Goal: Obtain resource: Obtain resource

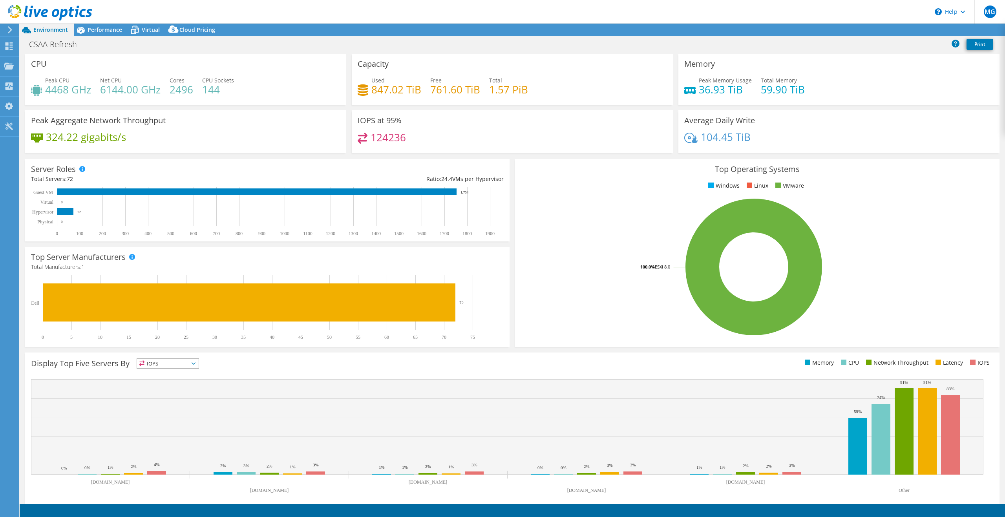
select select "USD"
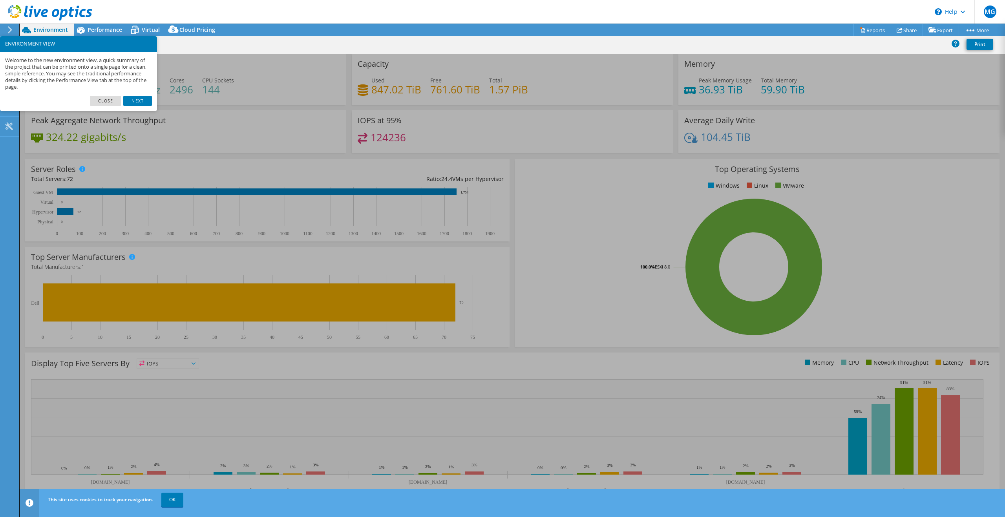
click at [104, 99] on link "Close" at bounding box center [106, 101] width 32 height 10
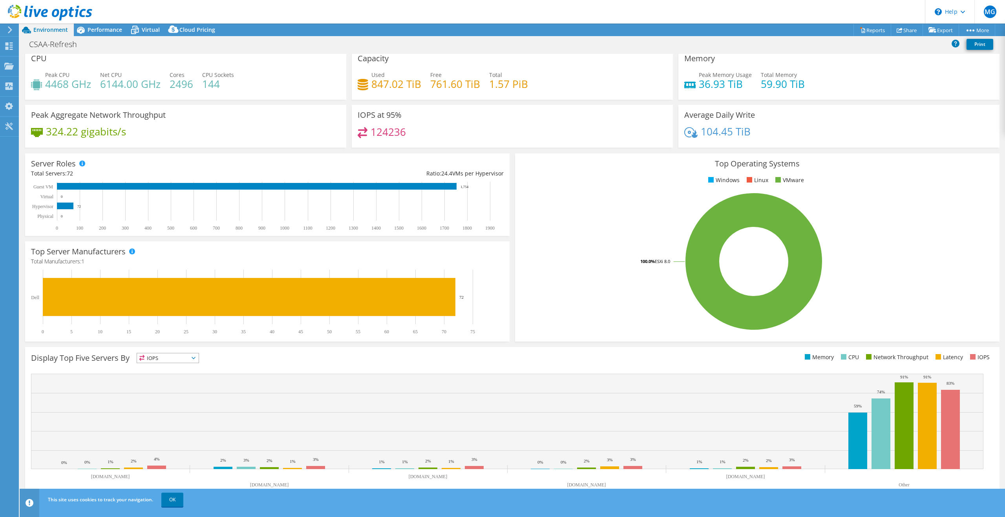
scroll to position [7, 0]
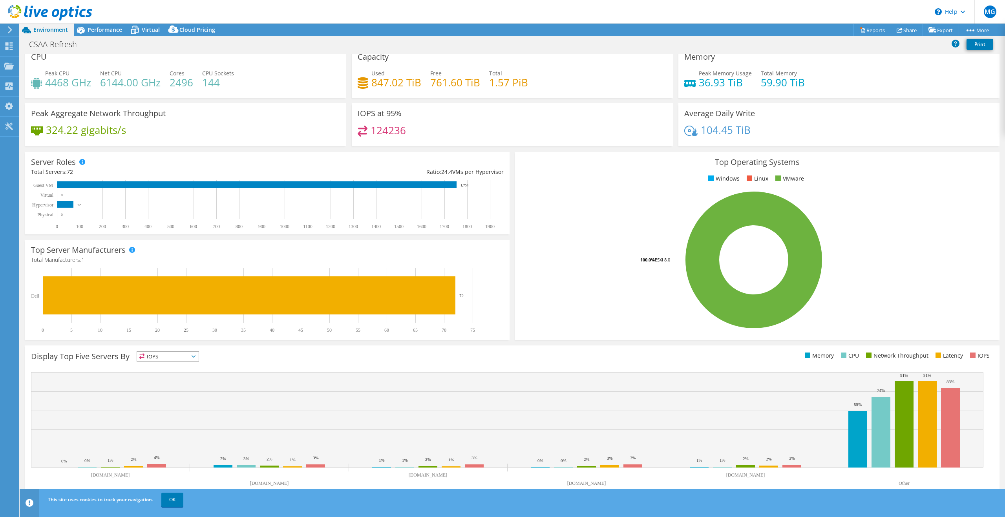
click at [195, 355] on icon at bounding box center [194, 356] width 4 height 2
click at [221, 355] on div "Display Top Five Servers By IOPS IOPS" at bounding box center [271, 357] width 481 height 13
click at [144, 28] on span "Virtual" at bounding box center [151, 29] width 18 height 7
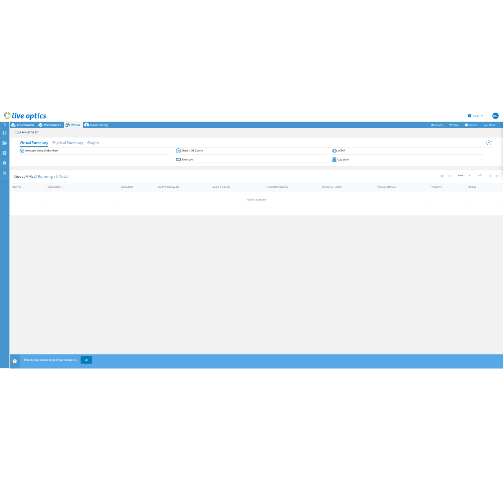
scroll to position [0, 0]
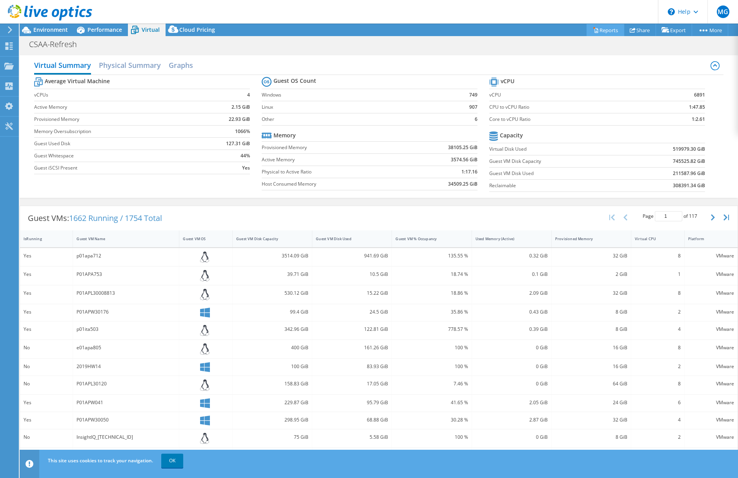
click at [596, 31] on link "Reports" at bounding box center [606, 30] width 38 height 12
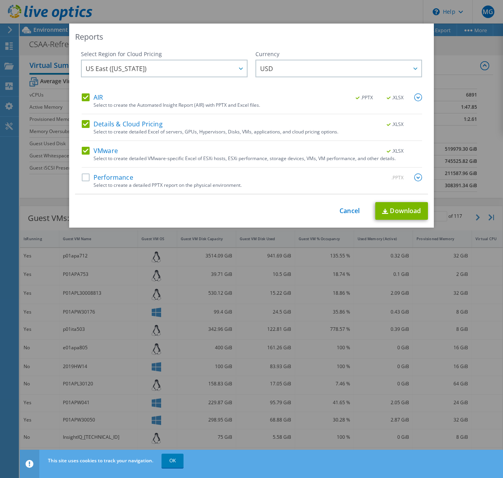
click at [85, 97] on label "AIR" at bounding box center [92, 97] width 21 height 8
click at [0, 0] on input "AIR" at bounding box center [0, 0] width 0 height 0
click at [348, 212] on link "Cancel" at bounding box center [349, 210] width 20 height 7
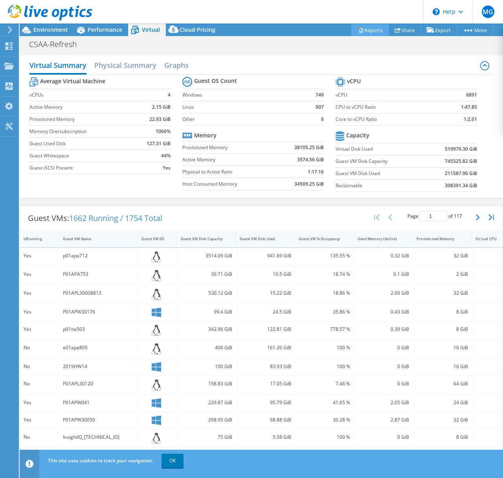
click at [363, 30] on link "Reports" at bounding box center [370, 30] width 38 height 12
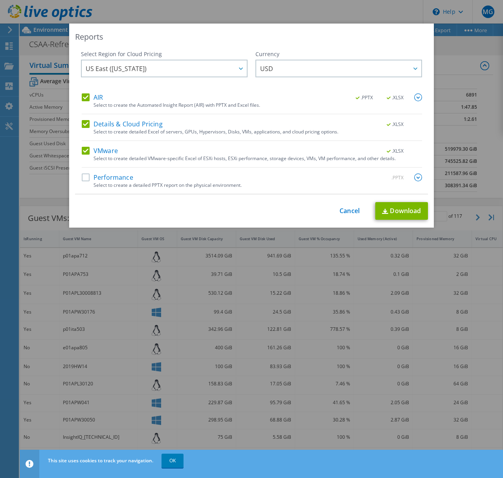
click at [417, 177] on img at bounding box center [418, 178] width 8 height 8
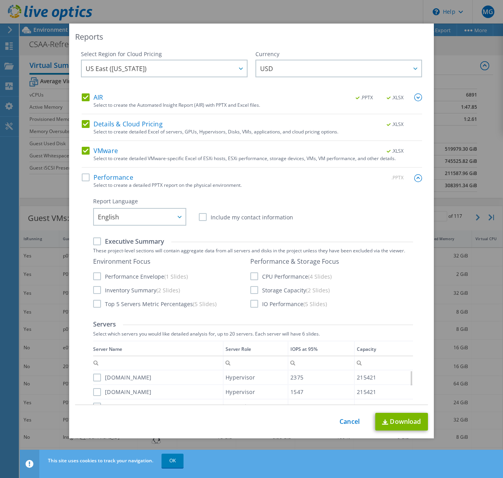
click at [82, 95] on label "AIR" at bounding box center [92, 97] width 21 height 8
click at [0, 0] on input "AIR" at bounding box center [0, 0] width 0 height 0
click at [84, 123] on label "Details & Cloud Pricing" at bounding box center [122, 124] width 81 height 8
click at [0, 0] on input "Details & Cloud Pricing" at bounding box center [0, 0] width 0 height 0
click at [414, 179] on img at bounding box center [418, 178] width 8 height 8
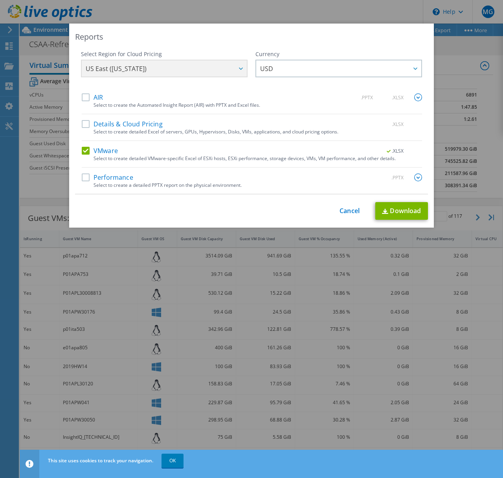
click at [171, 460] on div "Reports Select Region for Cloud Pricing Asia Pacific ([GEOGRAPHIC_DATA]) [GEOGR…" at bounding box center [251, 239] width 503 height 478
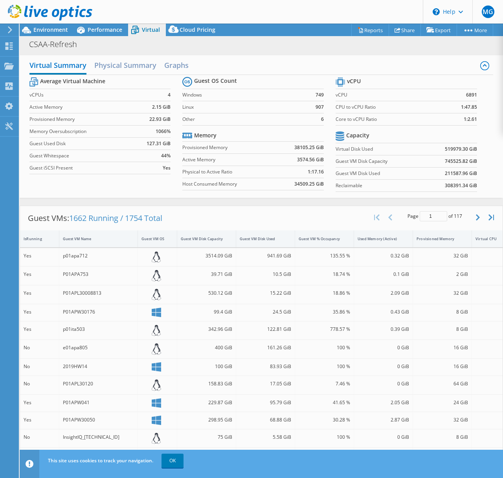
click at [171, 460] on link "OK" at bounding box center [172, 461] width 22 height 14
